Goal: Book appointment/travel/reservation

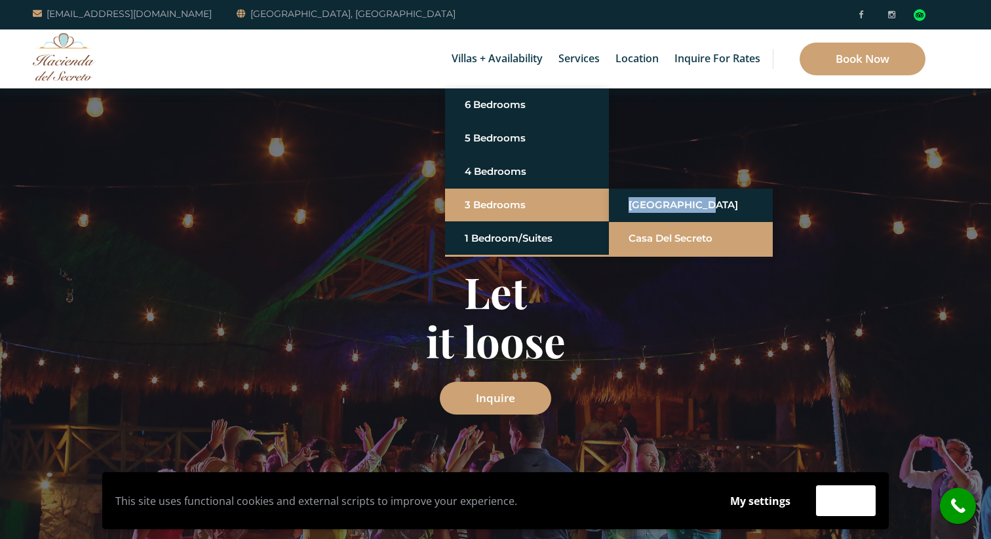
click at [679, 236] on link "Casa del Secreto" at bounding box center [690, 239] width 124 height 24
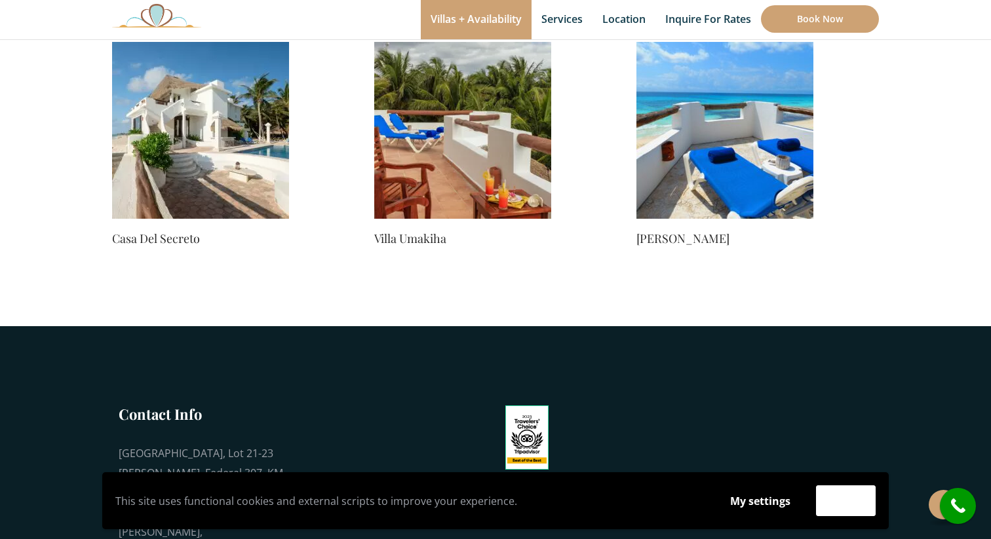
scroll to position [1157, 0]
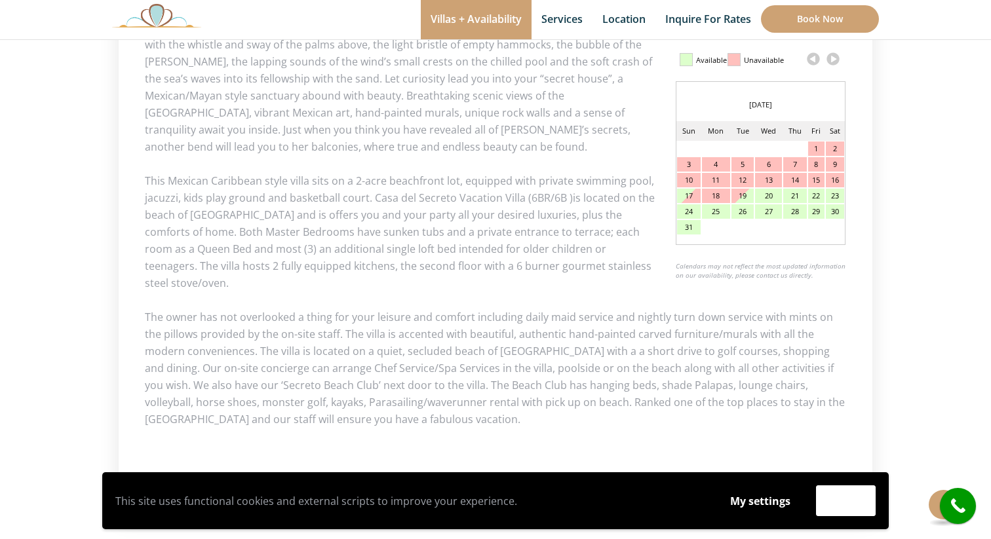
scroll to position [654, 0]
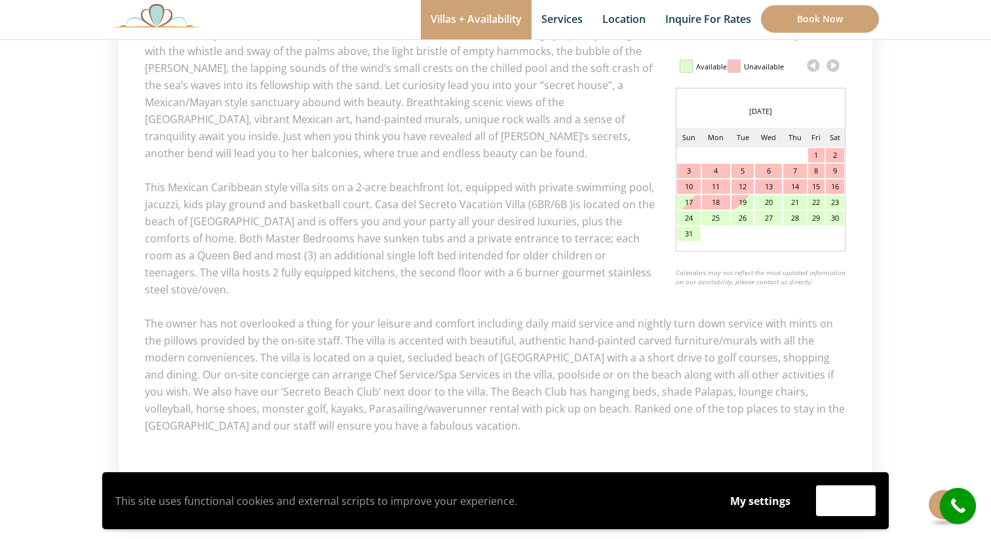
click at [832, 64] on link at bounding box center [833, 66] width 20 height 20
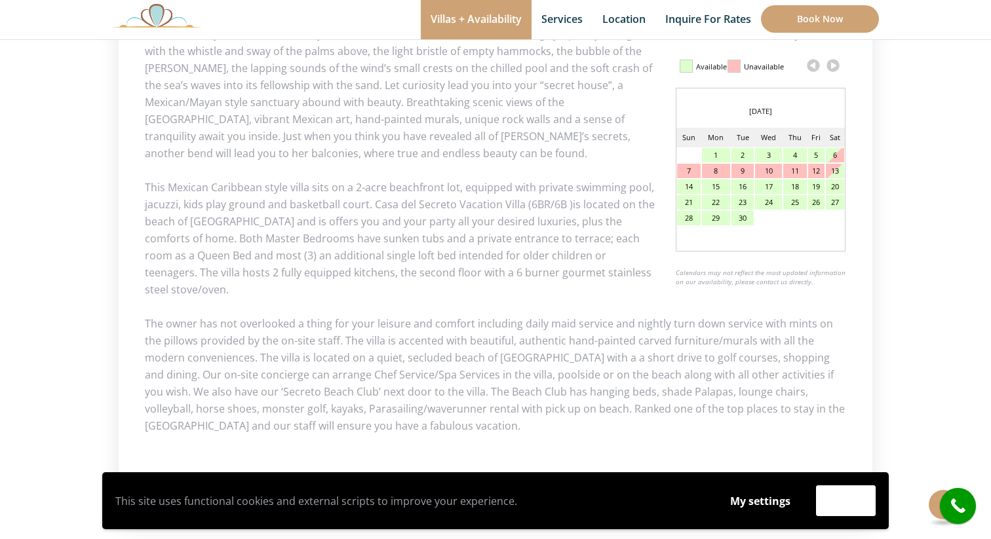
click at [830, 65] on link at bounding box center [833, 66] width 20 height 20
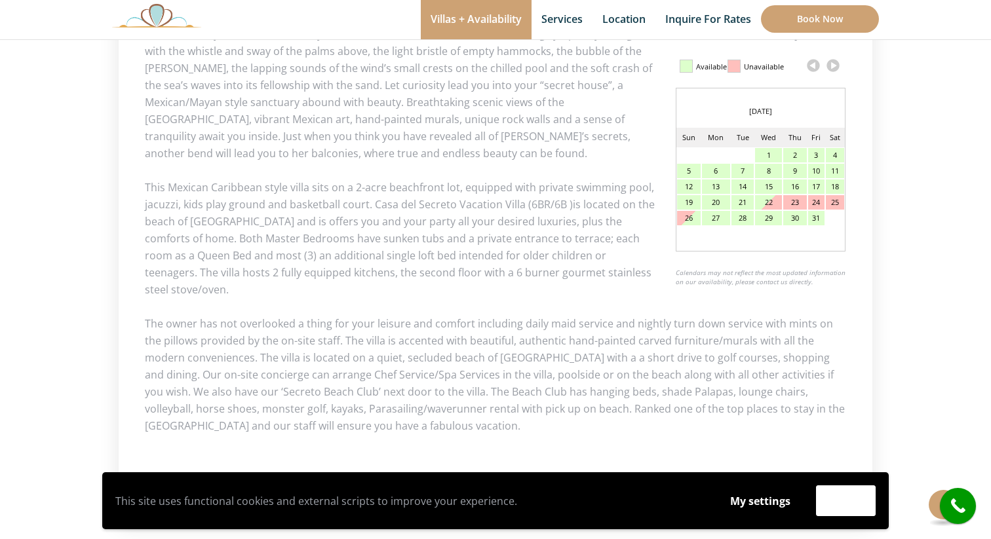
click at [685, 172] on div "5" at bounding box center [689, 171] width 24 height 14
click at [689, 171] on div "5" at bounding box center [689, 171] width 24 height 14
drag, startPoint x: 689, startPoint y: 171, endPoint x: 835, endPoint y: 172, distance: 145.5
click at [835, 172] on tr "5 6 7 8 9 10 11" at bounding box center [760, 171] width 168 height 16
click at [794, 197] on div "23" at bounding box center [795, 202] width 24 height 14
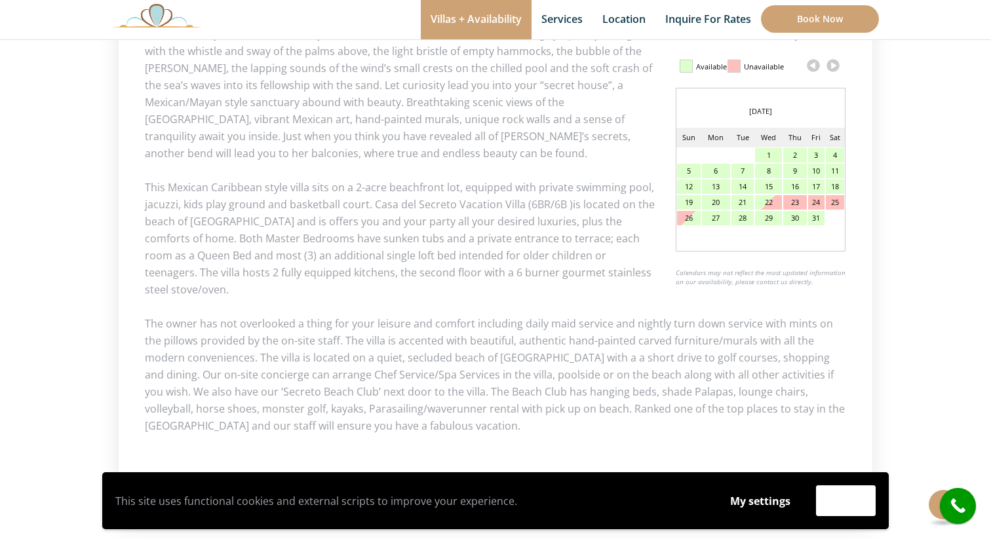
click at [792, 202] on div "23" at bounding box center [795, 202] width 24 height 14
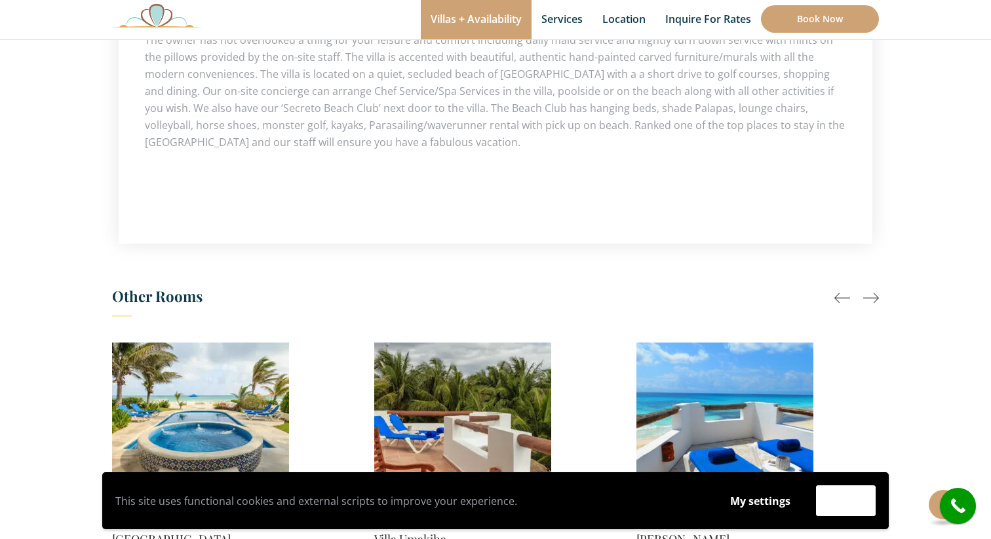
scroll to position [1148, 0]
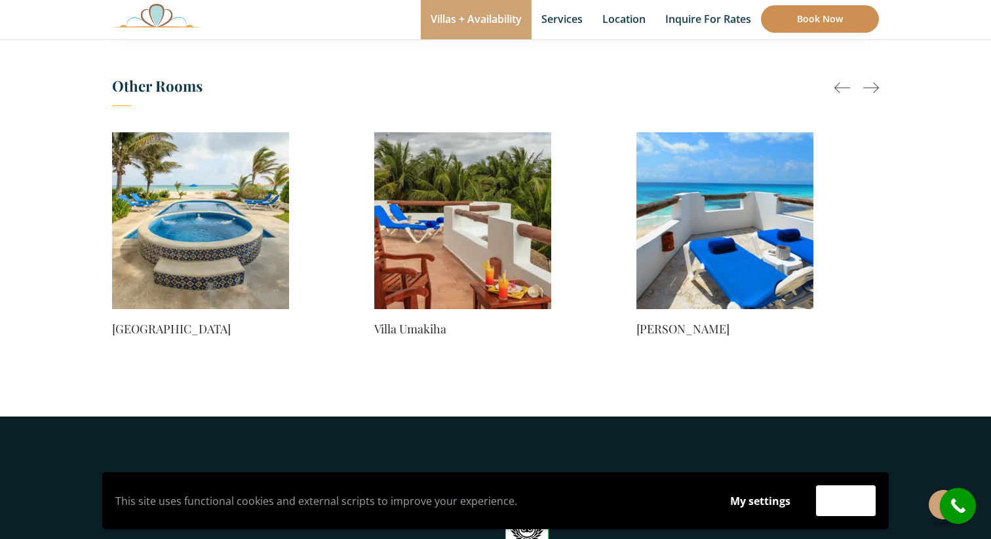
click at [807, 26] on link "Book Now" at bounding box center [820, 19] width 118 height 28
